Goal: Information Seeking & Learning: Check status

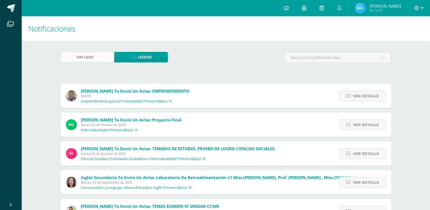
click at [114, 55] on link "Sin leer (3)" at bounding box center [88, 57] width 54 height 11
click at [102, 53] on link "Sin leer (3)" at bounding box center [88, 57] width 54 height 11
click at [106, 62] on link "Sin leer (3)" at bounding box center [88, 57] width 54 height 11
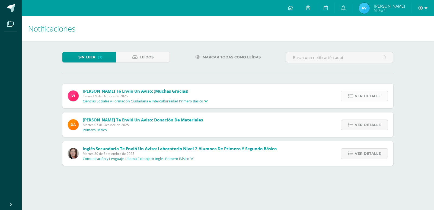
click at [380, 98] on span "Ver detalle" at bounding box center [368, 96] width 26 height 10
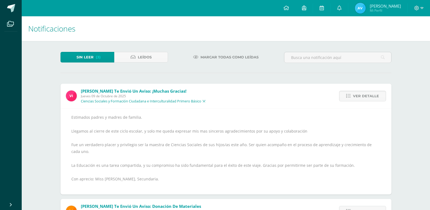
scroll to position [27, 0]
